Goal: Information Seeking & Learning: Check status

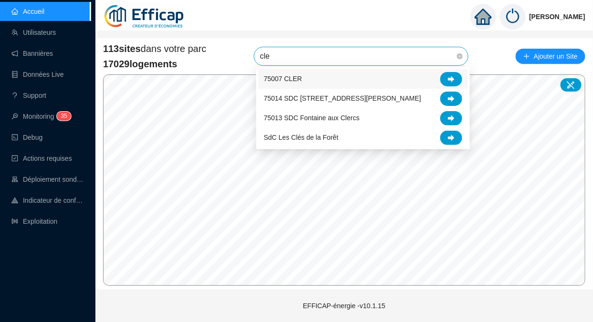
type input "cles"
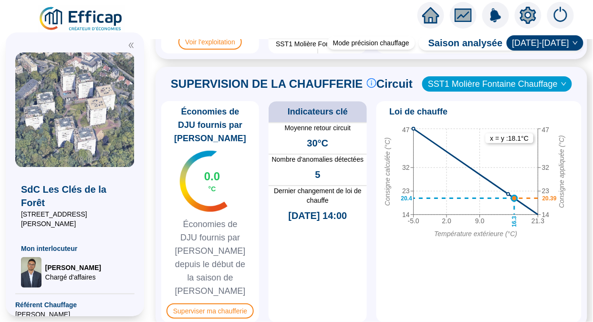
scroll to position [713, 0]
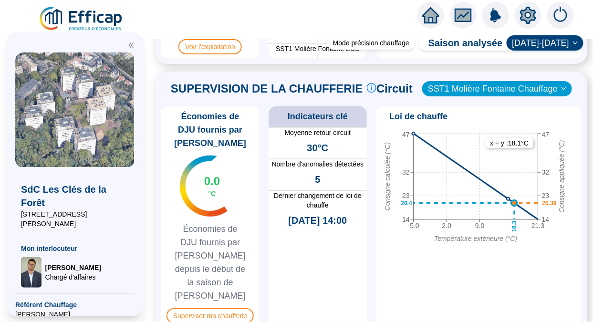
click at [210, 308] on span "Superviser ma chaufferie" at bounding box center [210, 315] width 87 height 15
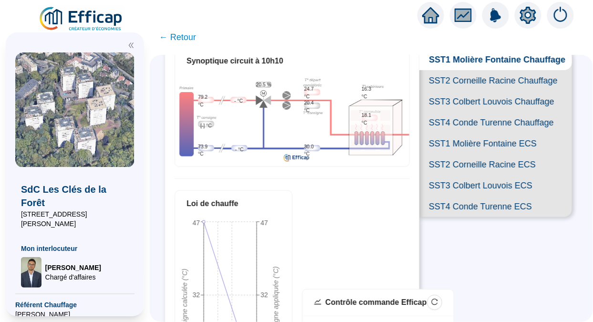
scroll to position [60, 0]
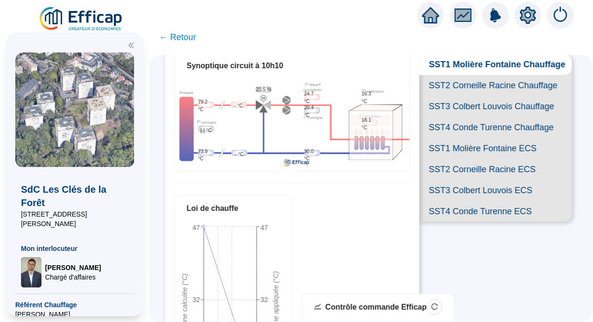
click at [431, 96] on span "SST2 Corneille Racine Chauffage" at bounding box center [496, 85] width 153 height 21
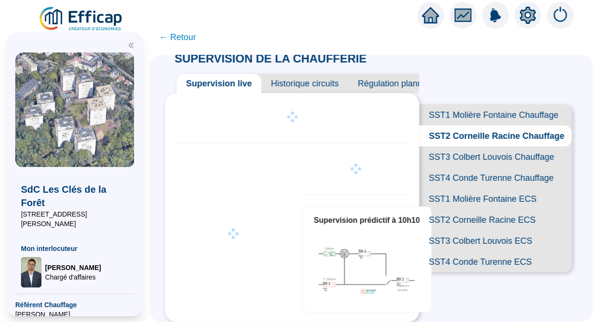
scroll to position [60, 0]
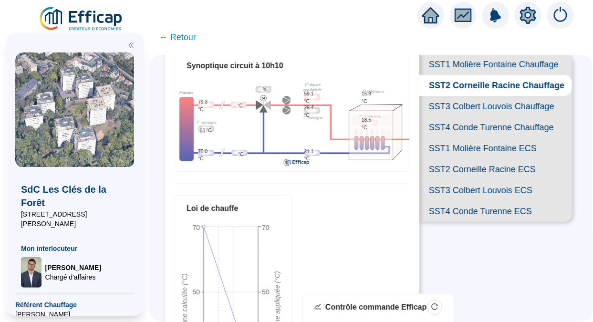
click at [470, 117] on span "SST3 Colbert Louvois Chauffage" at bounding box center [496, 106] width 153 height 21
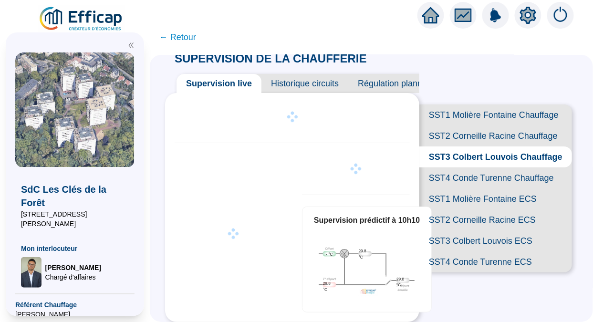
scroll to position [60, 0]
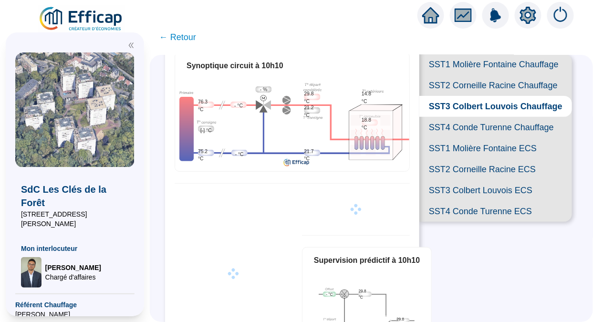
click at [465, 138] on span "SST4 Conde Turenne Chauffage" at bounding box center [496, 127] width 153 height 21
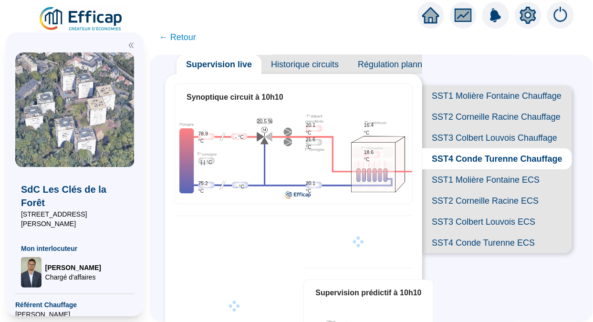
scroll to position [60, 0]
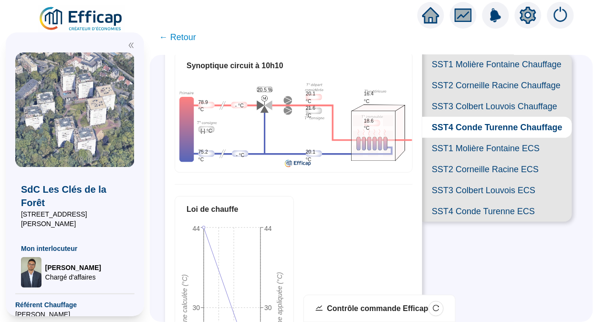
click at [452, 117] on span "SST3 Colbert Louvois Chauffage" at bounding box center [498, 106] width 150 height 21
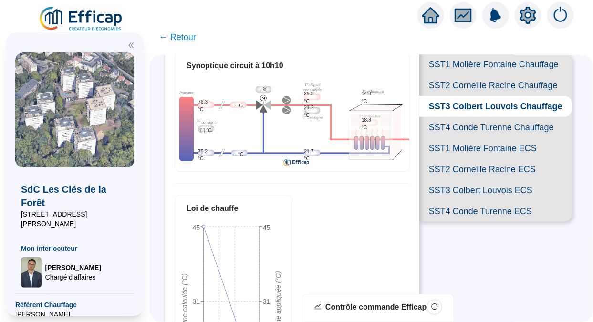
click at [463, 84] on span "SST2 Corneille Racine Chauffage" at bounding box center [496, 85] width 153 height 21
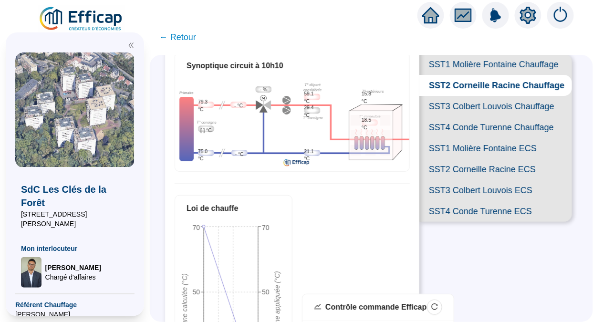
click at [480, 57] on span "SST1 Molière Fontaine Chauffage" at bounding box center [496, 64] width 153 height 21
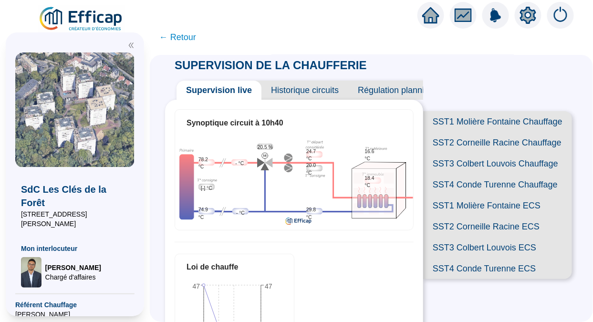
scroll to position [2, 0]
click at [459, 147] on span "SST2 Corneille Racine Chauffage" at bounding box center [498, 143] width 149 height 21
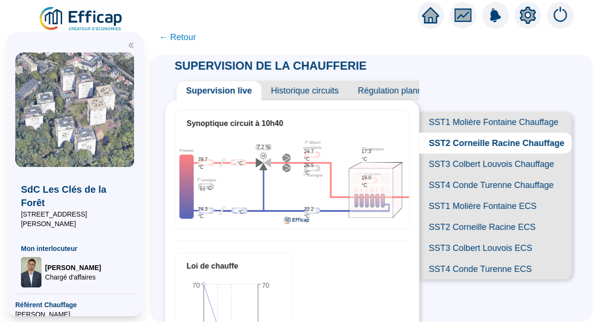
click at [467, 175] on span "SST3 Colbert Louvois Chauffage" at bounding box center [496, 164] width 153 height 21
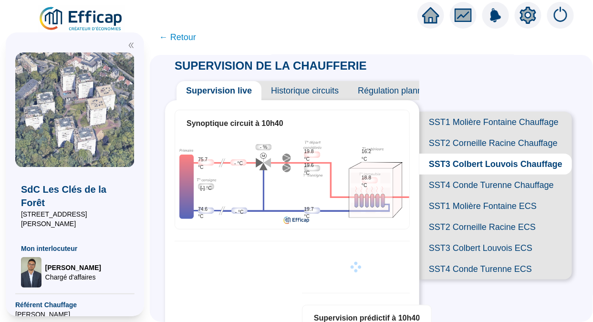
click at [489, 145] on span "SST2 Corneille Racine Chauffage" at bounding box center [496, 143] width 153 height 21
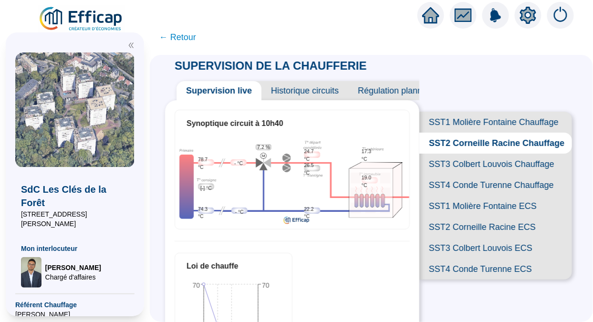
click at [486, 196] on span "SST4 Conde Turenne Chauffage" at bounding box center [496, 185] width 153 height 21
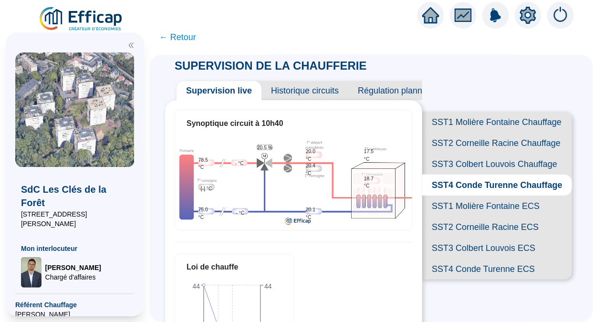
click at [495, 175] on span "SST3 Colbert Louvois Chauffage" at bounding box center [498, 164] width 150 height 21
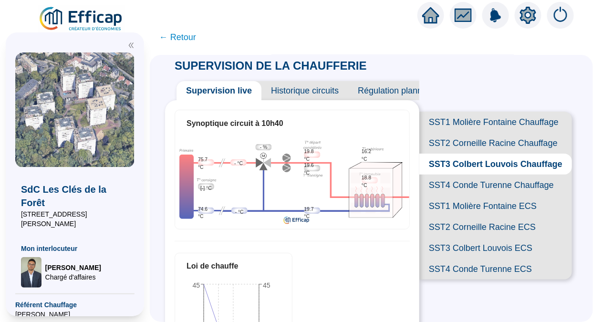
click at [494, 127] on span "SST1 Molière Fontaine Chauffage" at bounding box center [496, 122] width 153 height 21
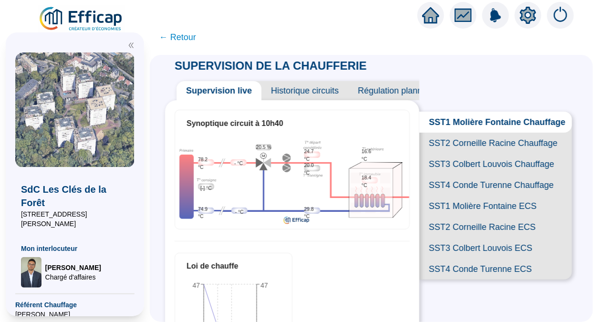
click at [482, 152] on span "SST2 Corneille Racine Chauffage" at bounding box center [496, 143] width 153 height 21
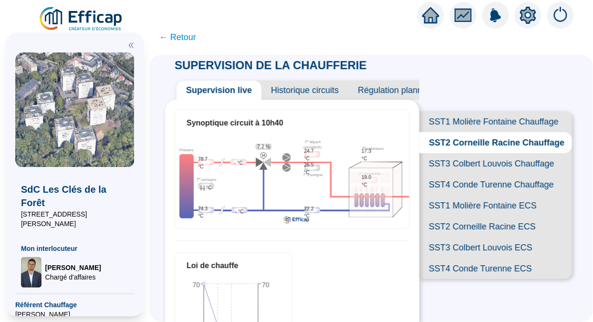
scroll to position [3, 0]
click at [465, 119] on span "SST1 Molière Fontaine Chauffage" at bounding box center [496, 121] width 153 height 21
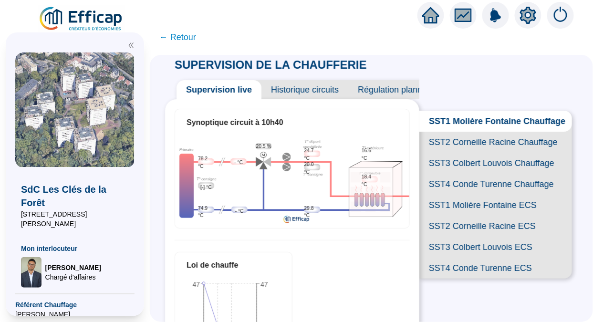
click at [476, 148] on span "SST2 Corneille Racine Chauffage" at bounding box center [496, 142] width 153 height 21
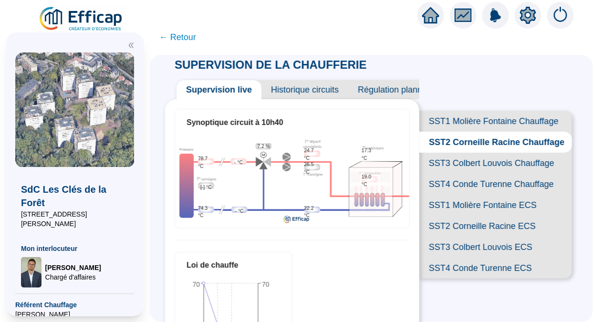
click at [473, 174] on span "SST3 Colbert Louvois Chauffage" at bounding box center [496, 163] width 153 height 21
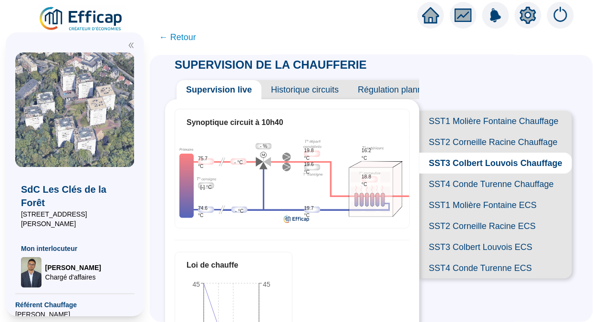
click at [478, 195] on span "SST4 Conde Turenne Chauffage" at bounding box center [496, 184] width 153 height 21
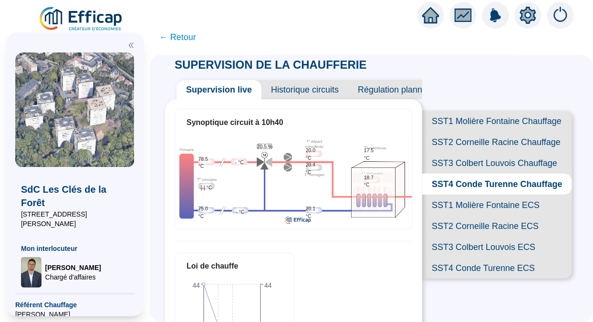
click at [181, 39] on span "← Retour" at bounding box center [177, 37] width 37 height 13
